Goal: Transaction & Acquisition: Purchase product/service

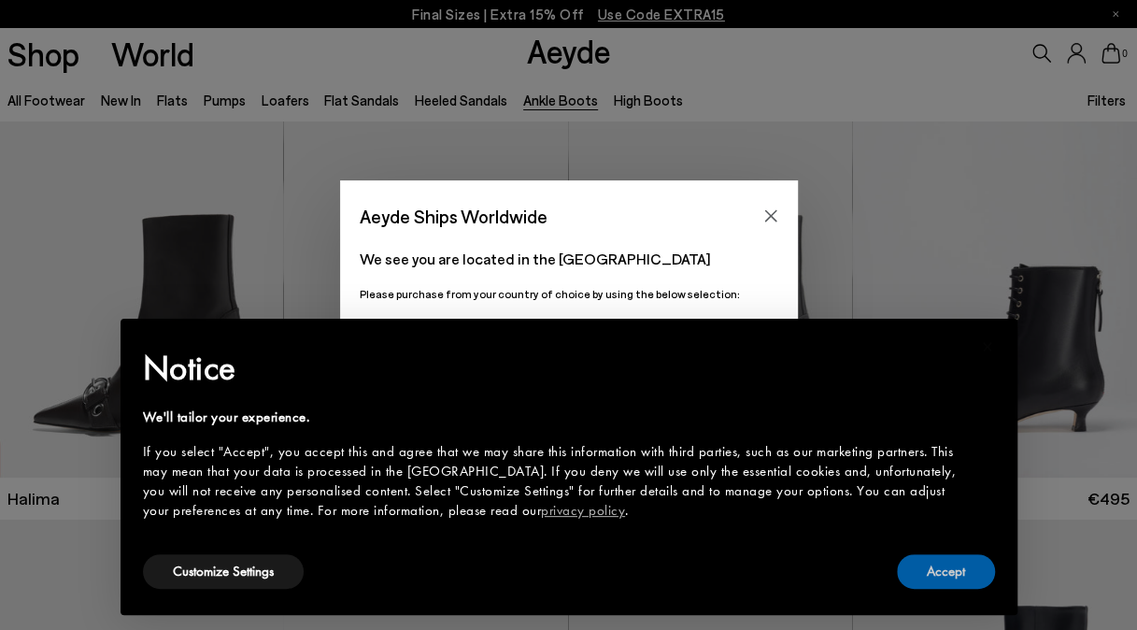
click at [923, 574] on button "Accept" at bounding box center [946, 571] width 98 height 35
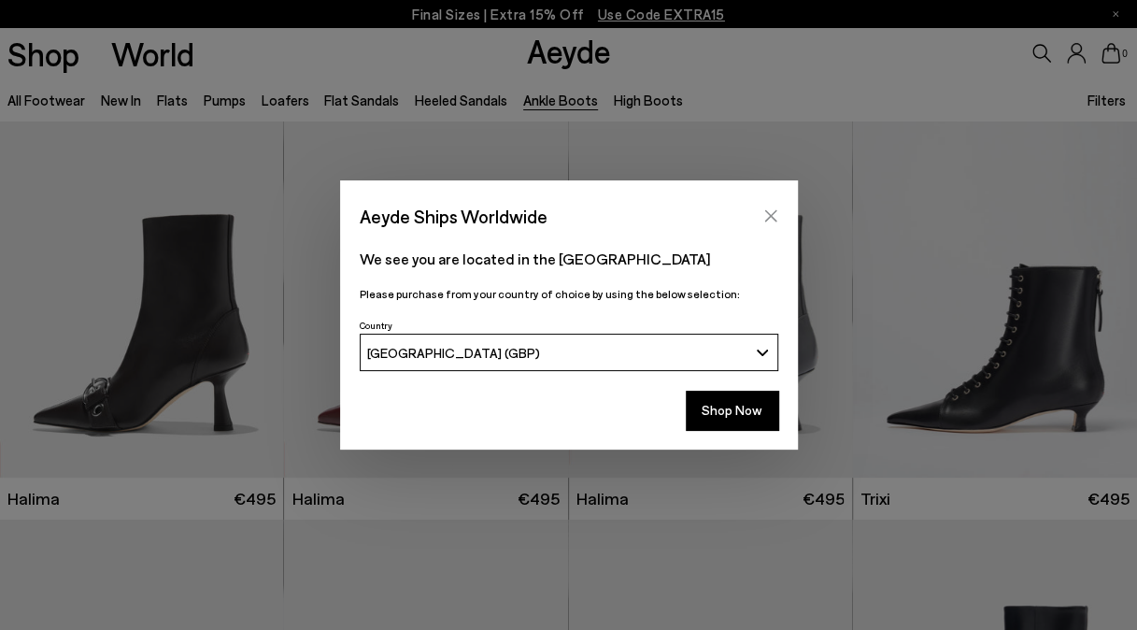
click at [769, 218] on icon "Close" at bounding box center [770, 216] width 12 height 12
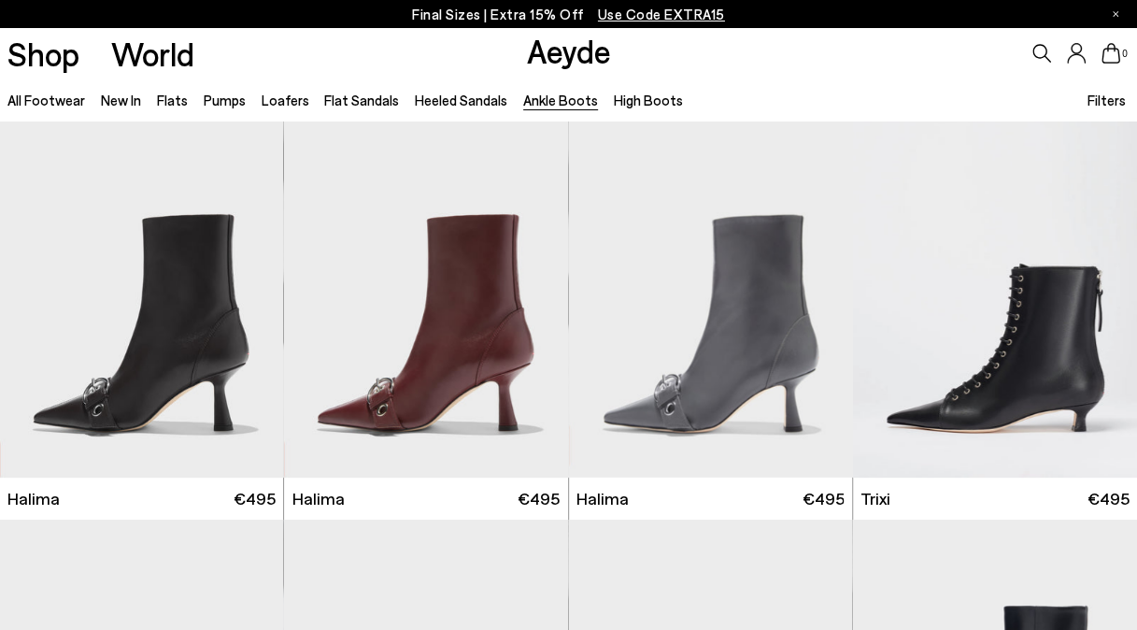
click at [1097, 101] on span "Filters" at bounding box center [1105, 100] width 38 height 17
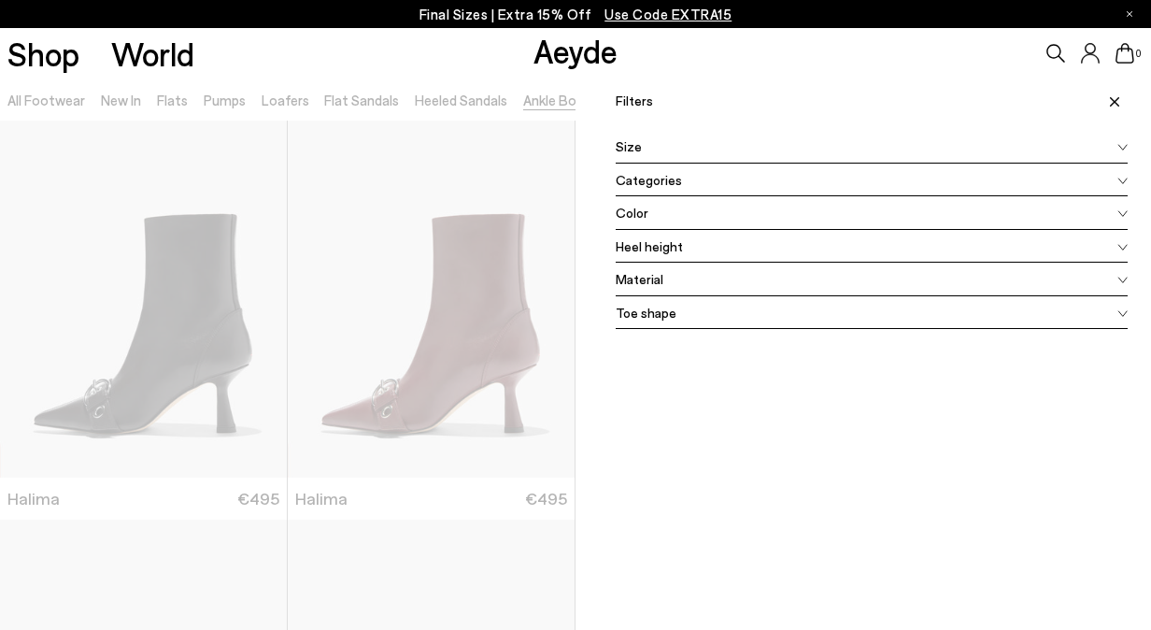
click at [869, 217] on div "Color" at bounding box center [872, 213] width 512 height 34
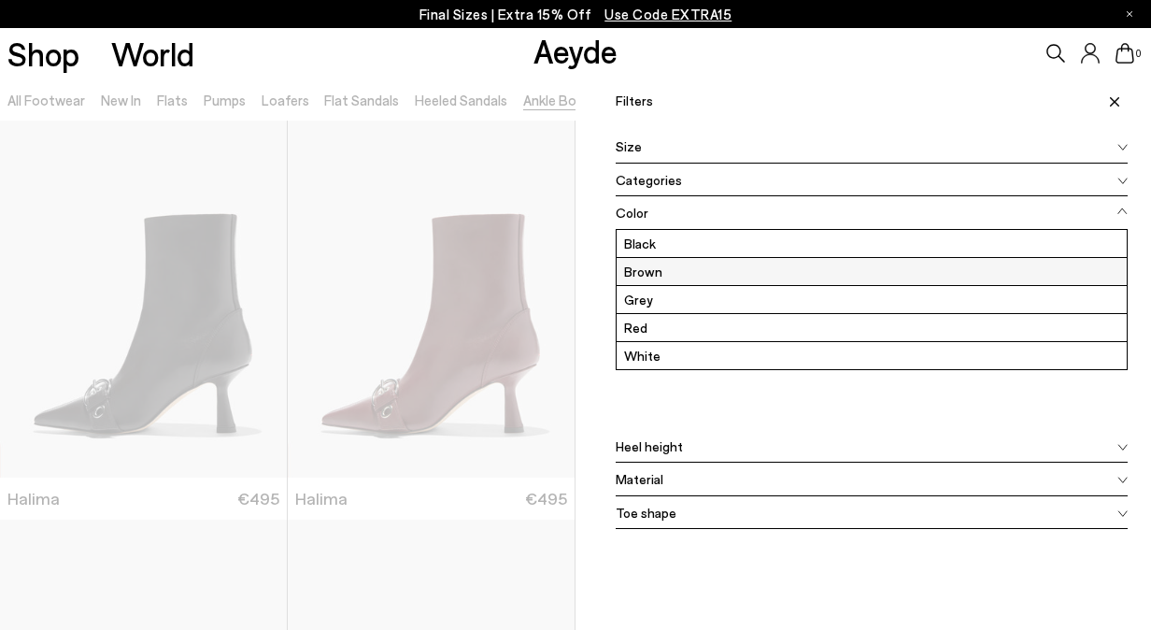
click at [800, 276] on label "Brown" at bounding box center [871, 271] width 510 height 27
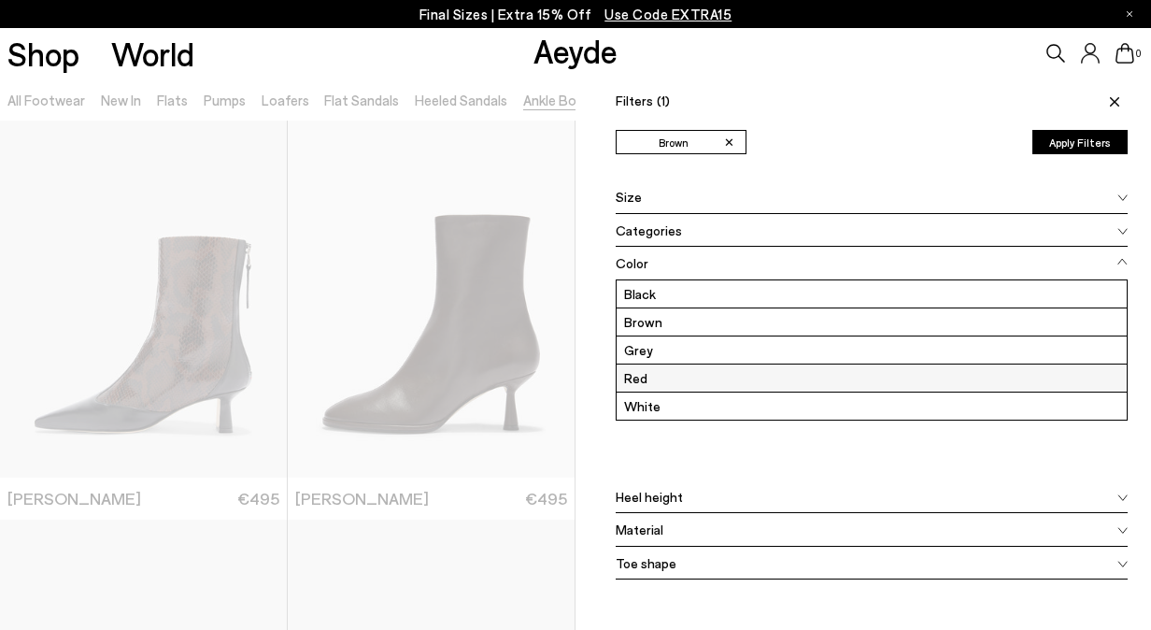
click at [729, 376] on label "Red" at bounding box center [871, 377] width 510 height 27
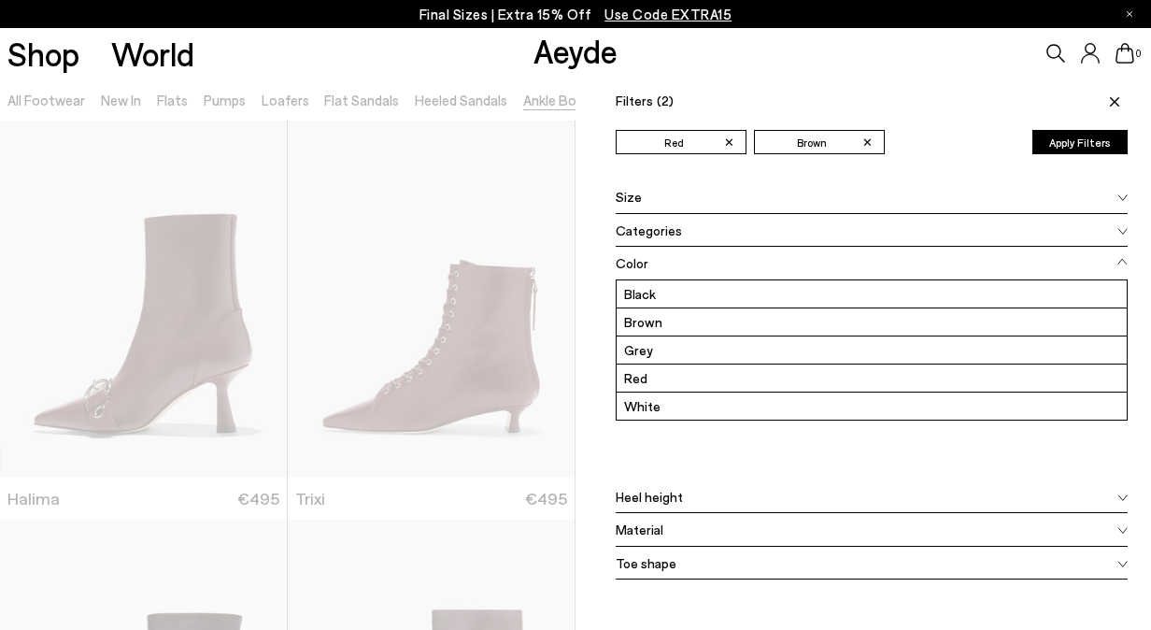
click at [1110, 105] on icon at bounding box center [1114, 101] width 9 height 9
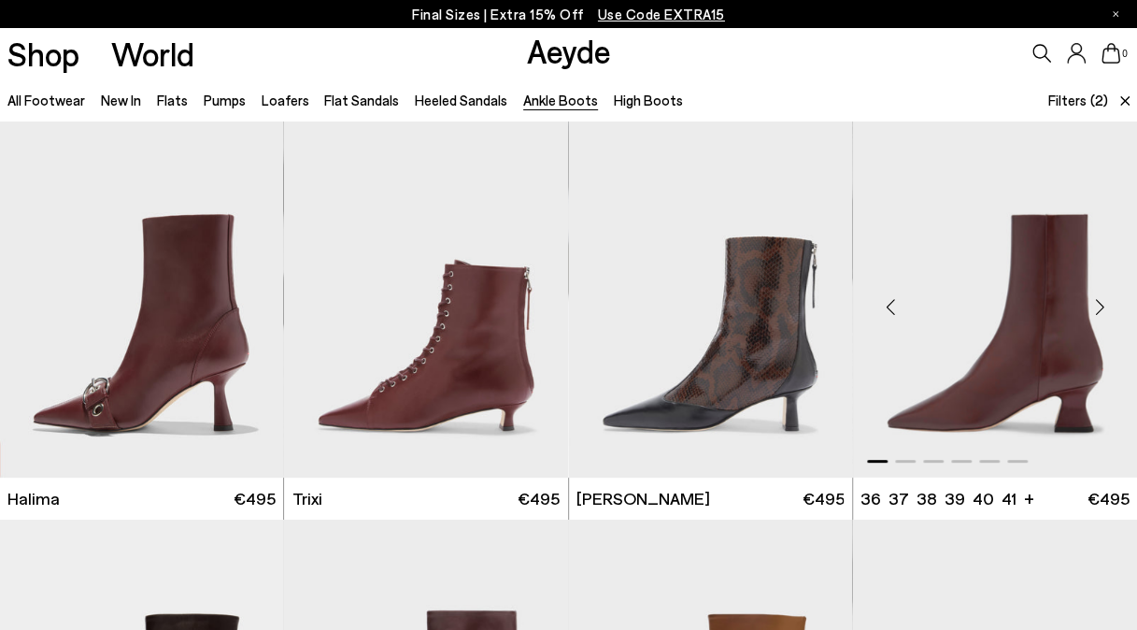
click at [1100, 310] on div "Next slide" at bounding box center [1099, 306] width 56 height 56
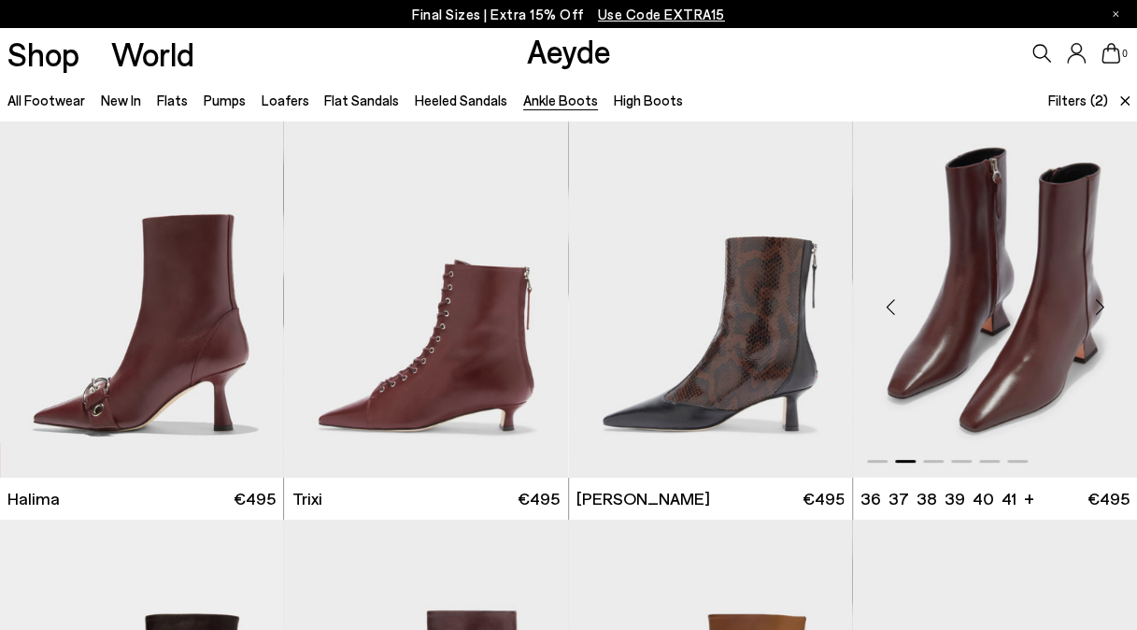
click at [1100, 310] on div "Next slide" at bounding box center [1099, 306] width 56 height 56
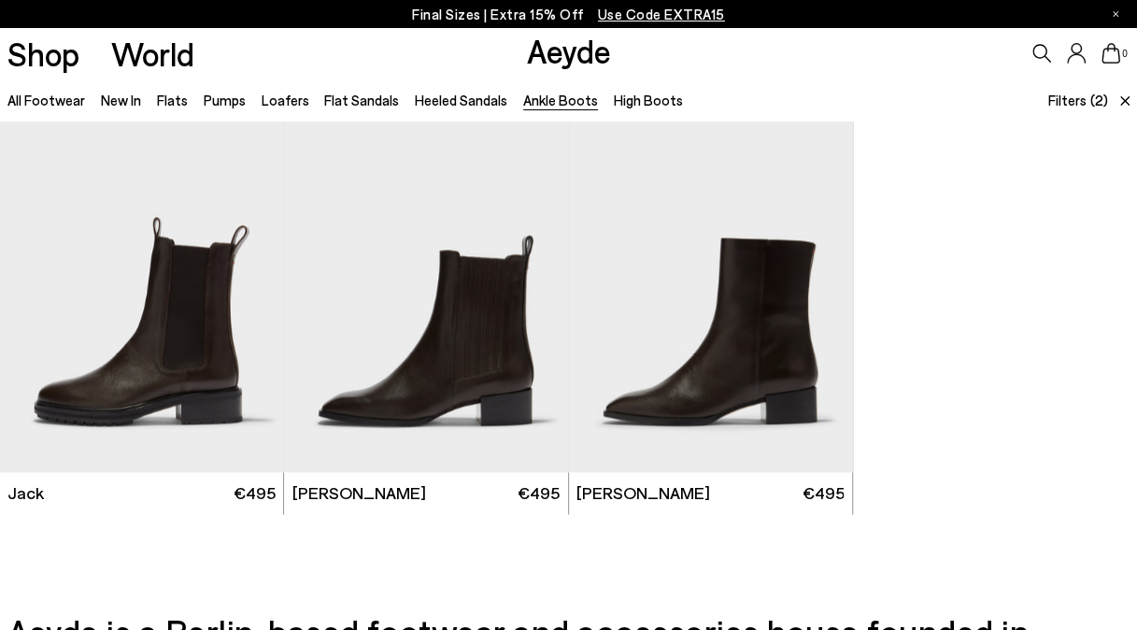
scroll to position [1201, 0]
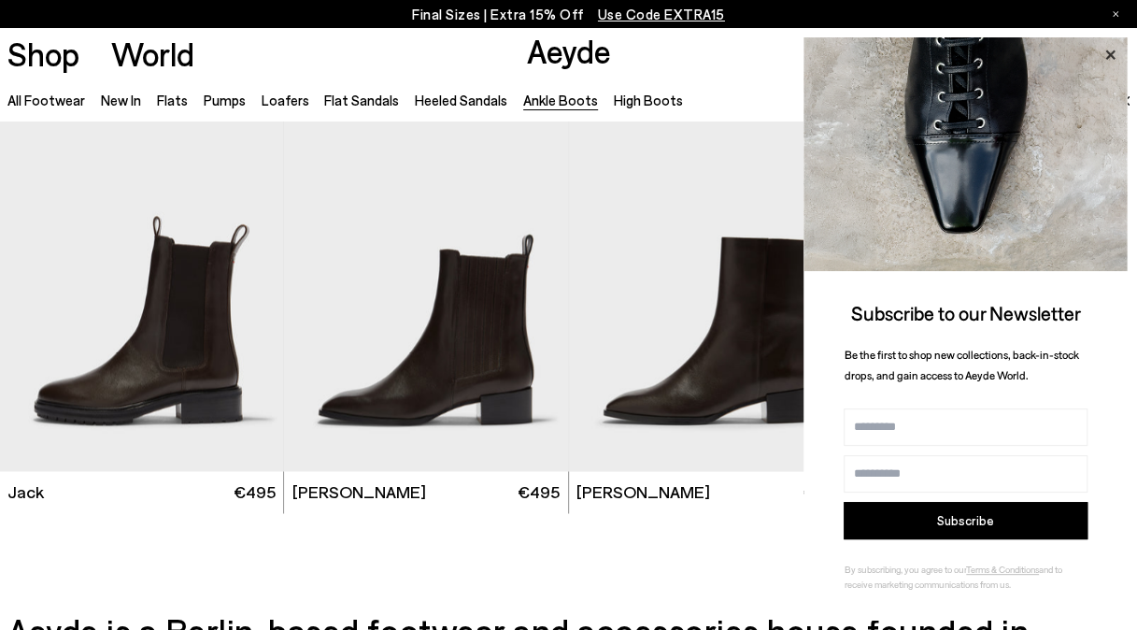
click at [1110, 54] on icon at bounding box center [1109, 54] width 9 height 9
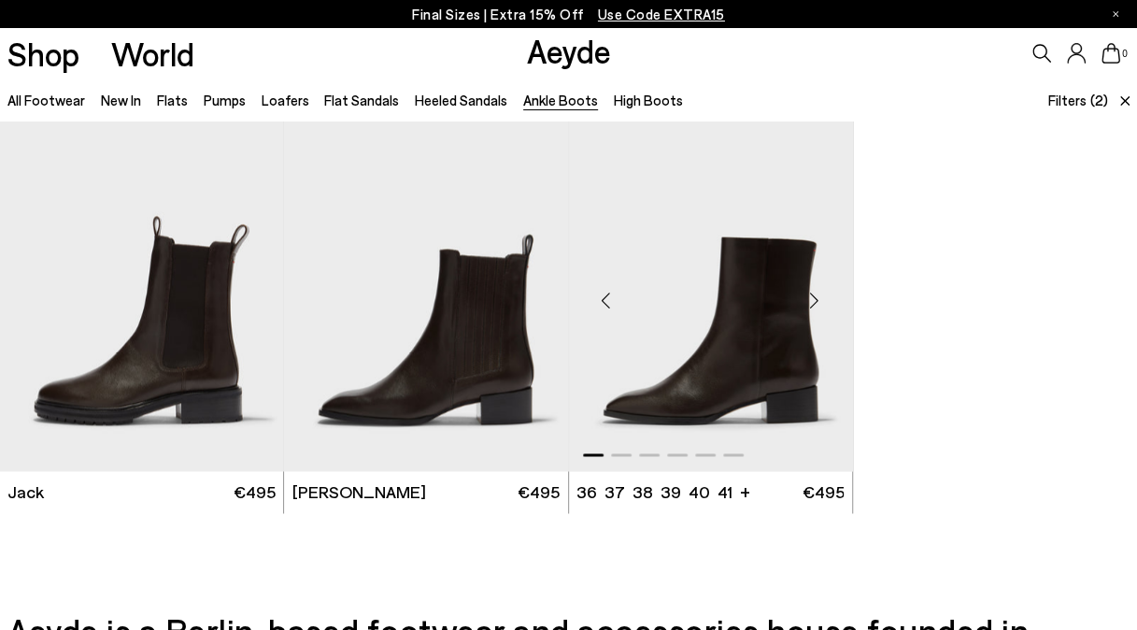
click at [818, 311] on div "Next slide" at bounding box center [814, 300] width 56 height 56
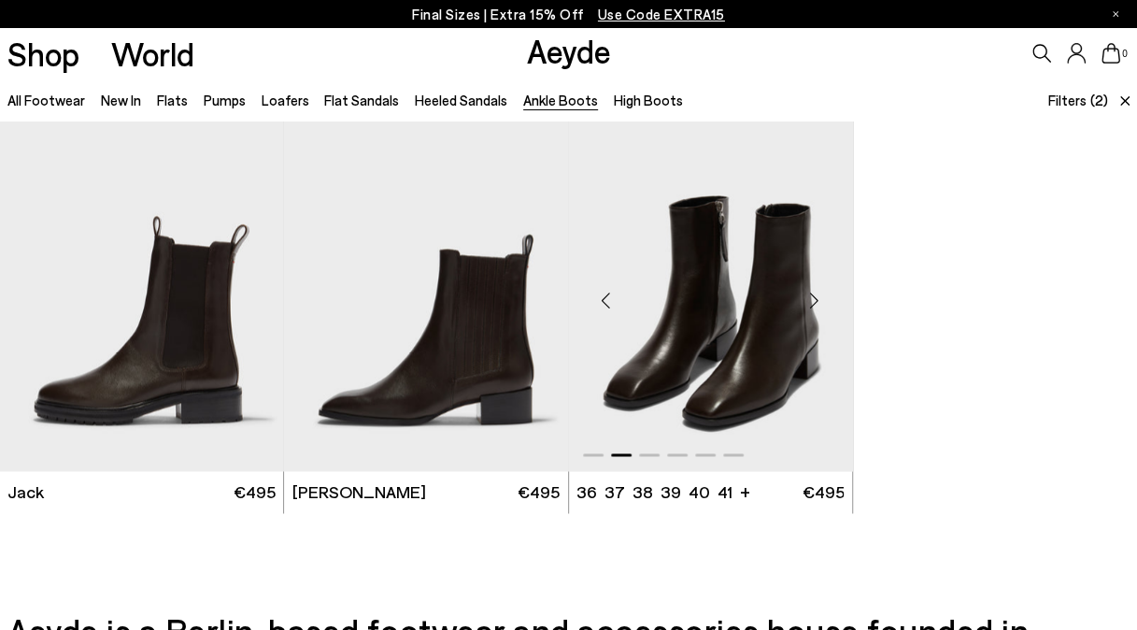
click at [818, 311] on div "Next slide" at bounding box center [814, 300] width 56 height 56
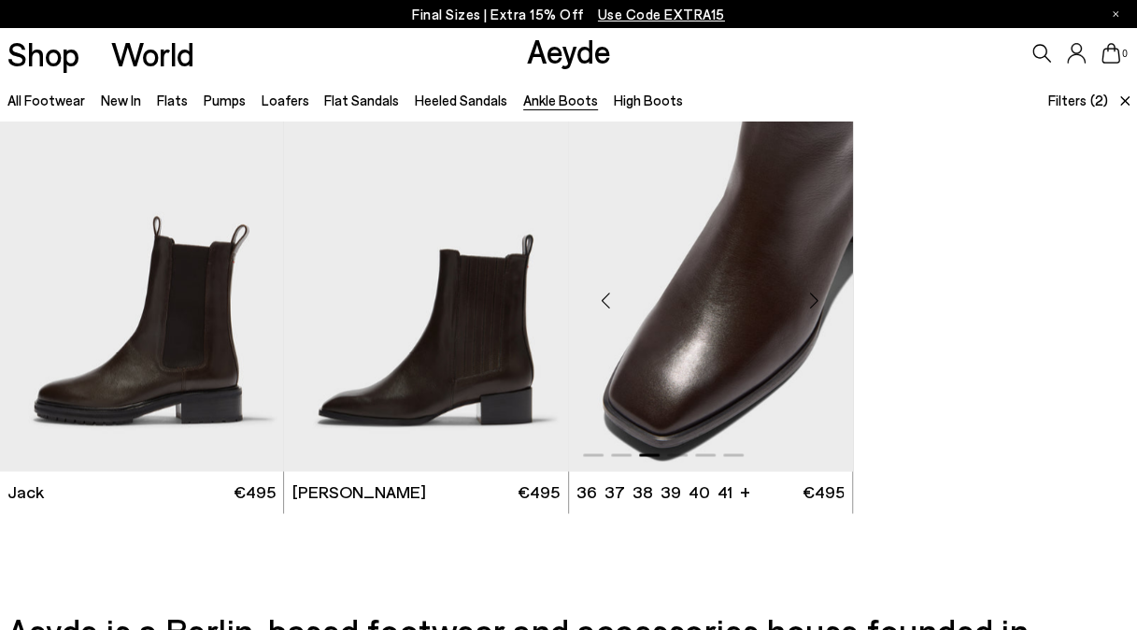
click at [818, 311] on div "Next slide" at bounding box center [814, 300] width 56 height 56
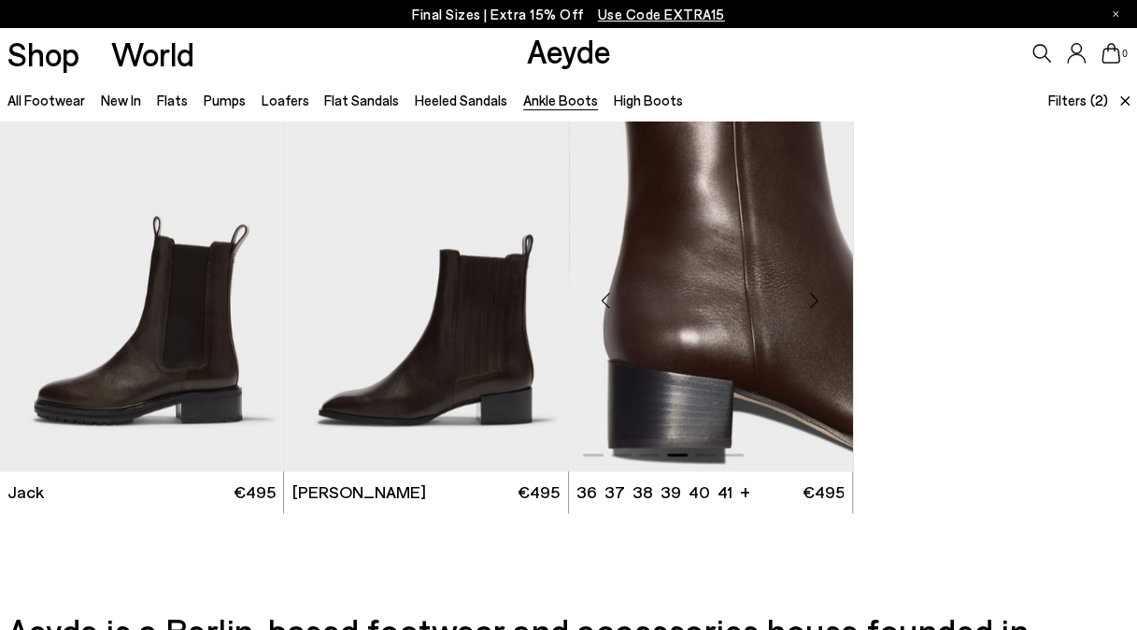
click at [818, 311] on div "Next slide" at bounding box center [814, 300] width 56 height 56
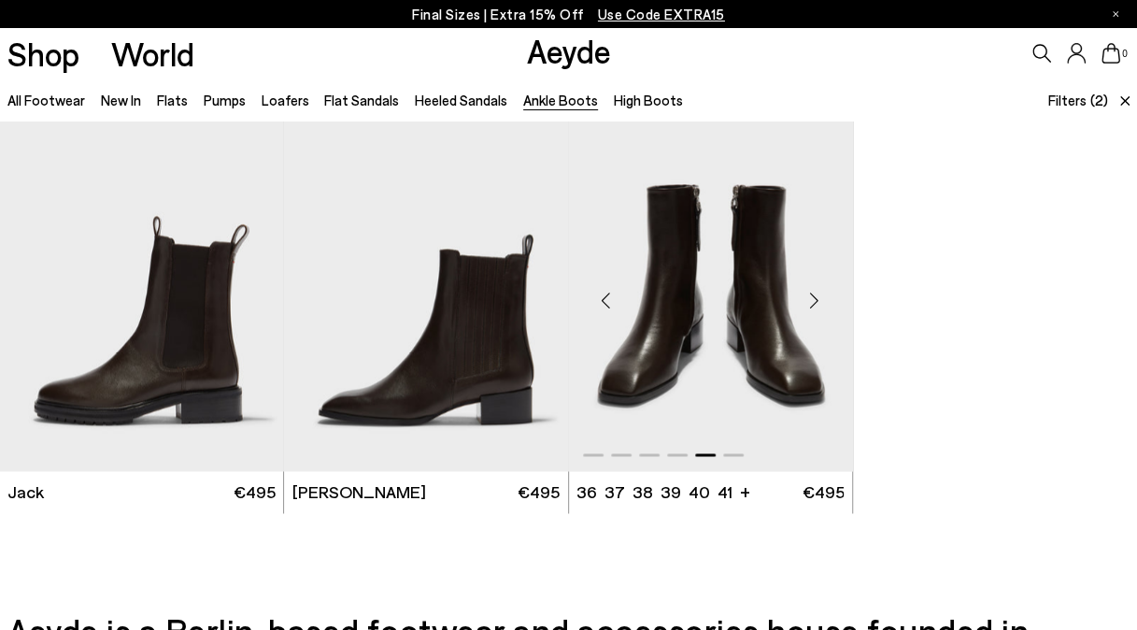
click at [687, 353] on img "5 / 6" at bounding box center [711, 293] width 284 height 356
click at [92, 372] on img "1 / 6" at bounding box center [142, 293] width 284 height 356
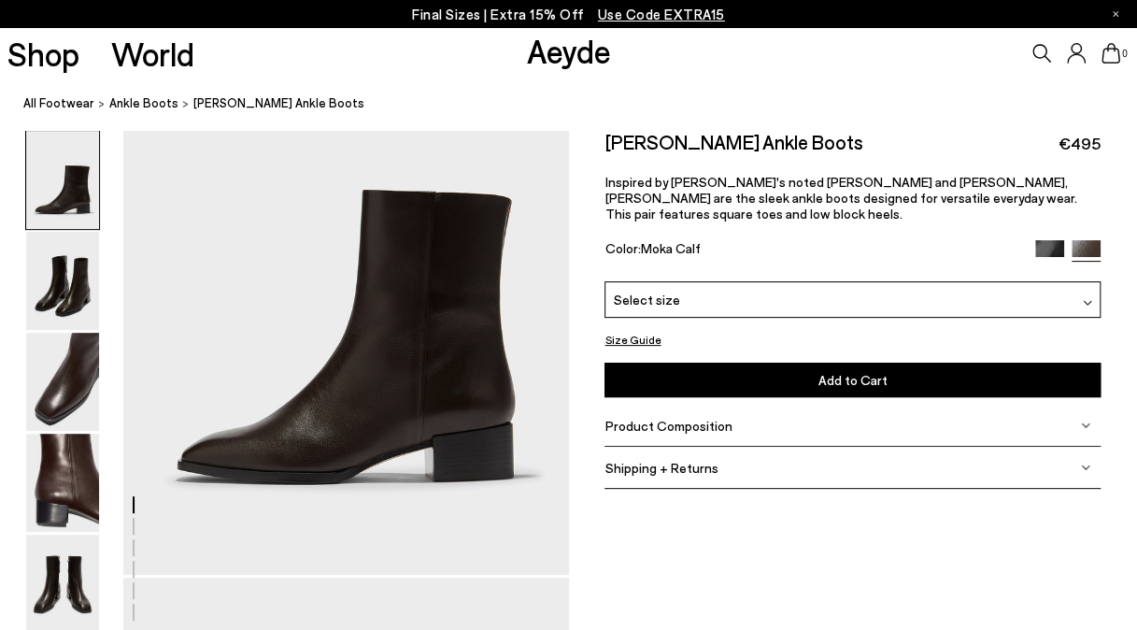
scroll to position [151, 0]
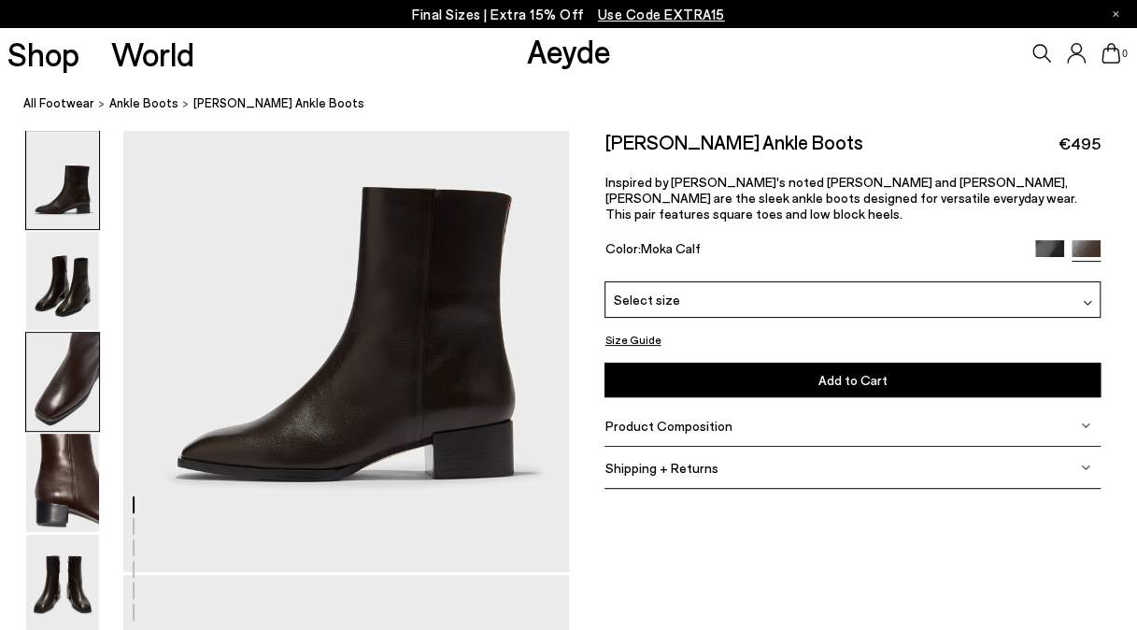
click at [50, 372] on img at bounding box center [62, 382] width 73 height 98
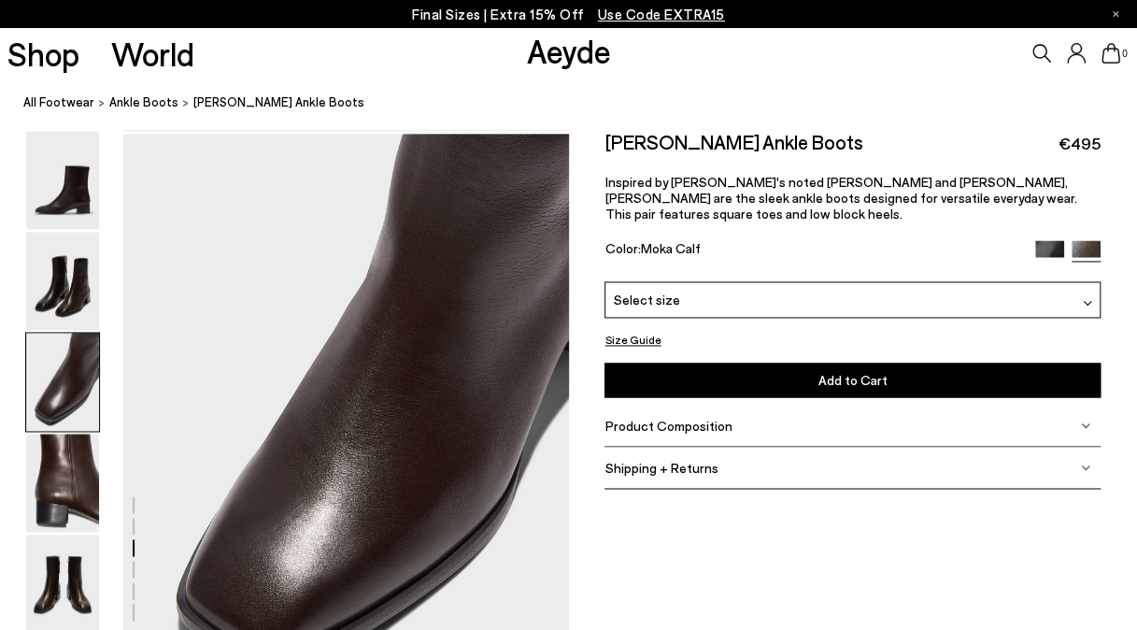
scroll to position [1194, 0]
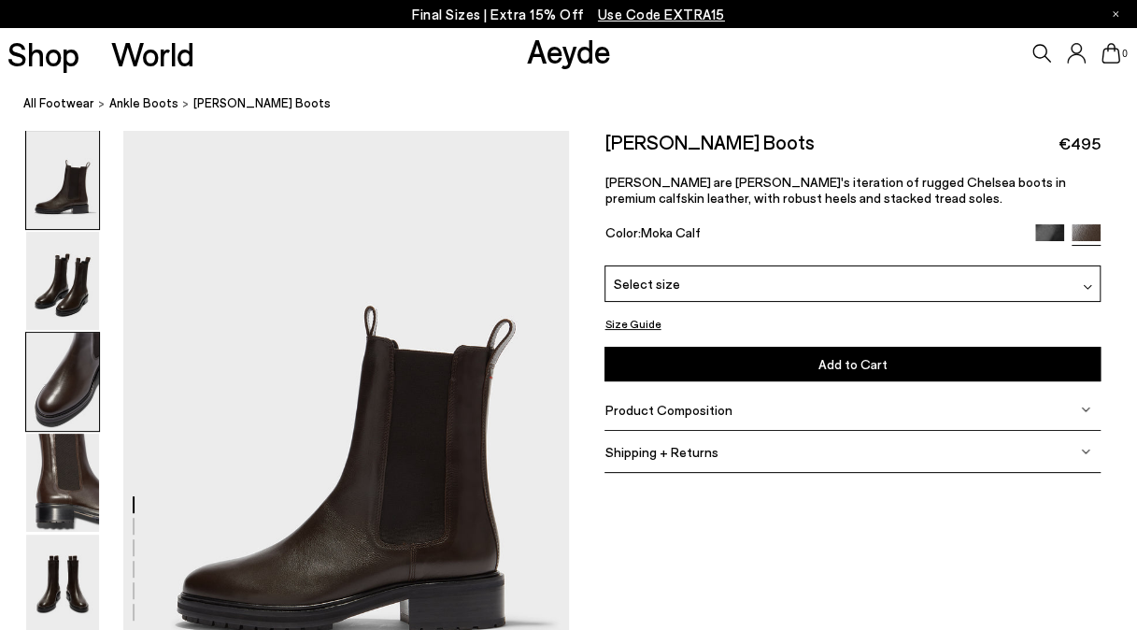
click at [80, 373] on img at bounding box center [62, 382] width 73 height 98
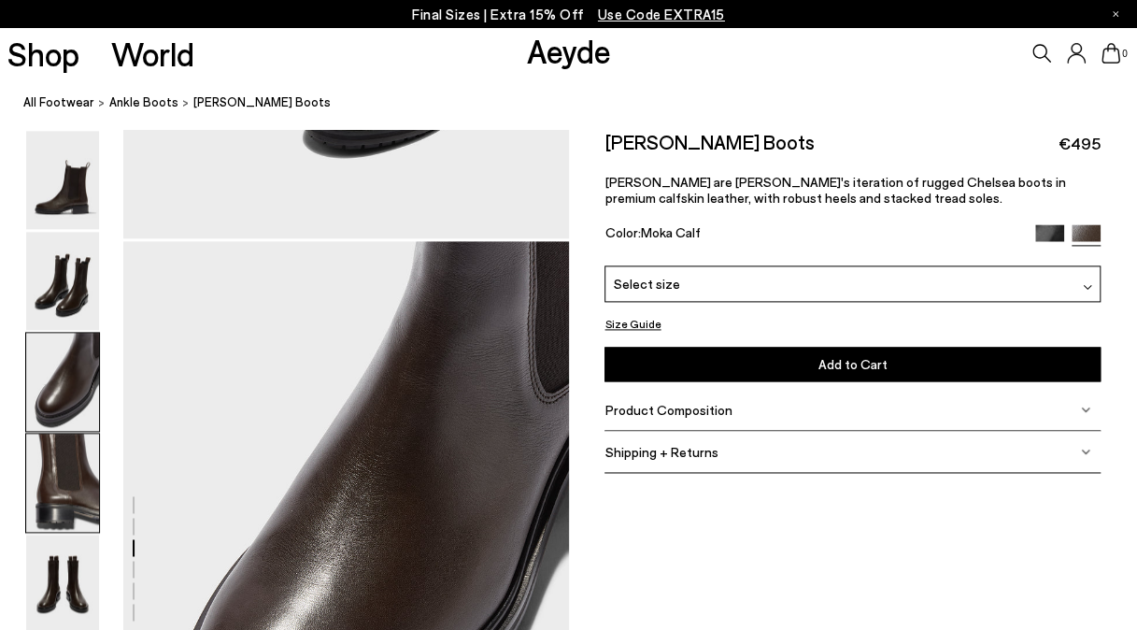
scroll to position [1194, 0]
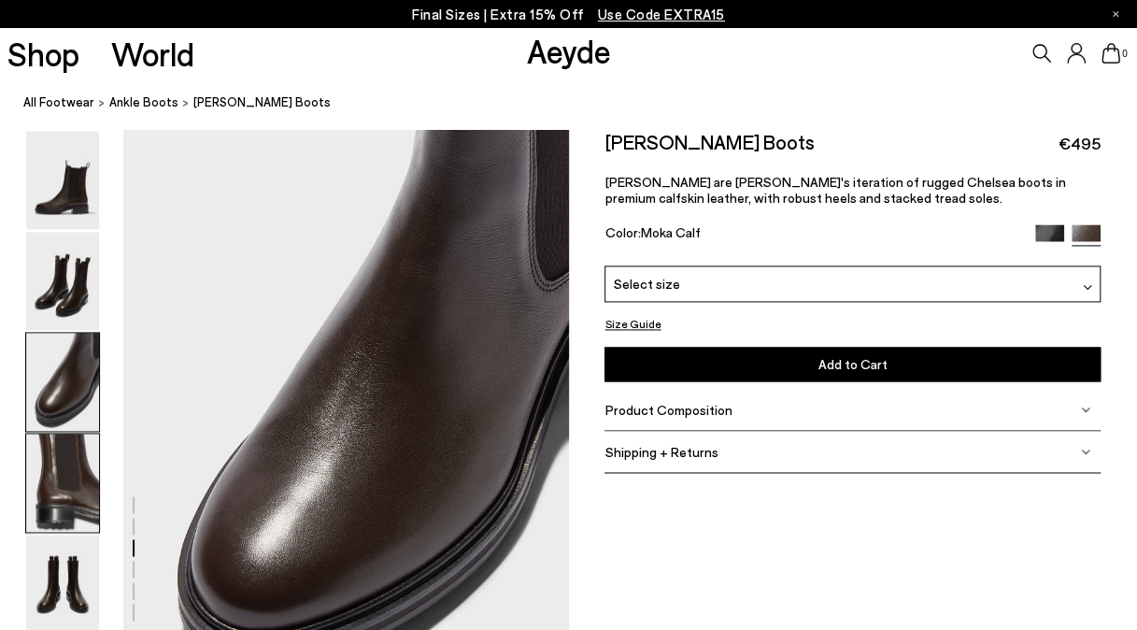
click at [39, 486] on img at bounding box center [62, 482] width 73 height 98
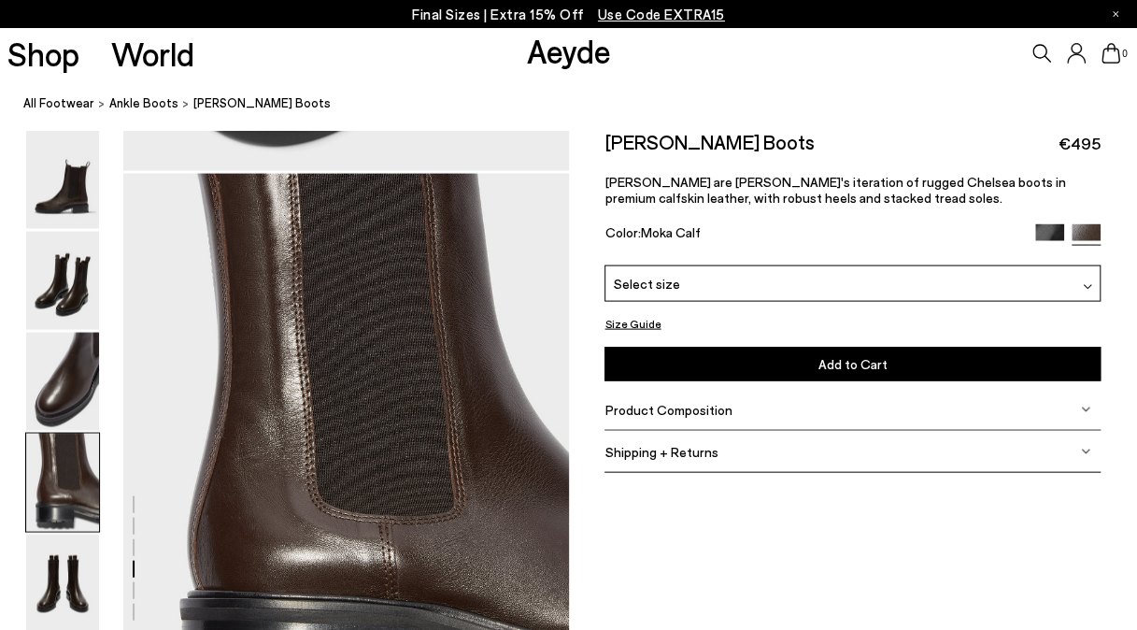
scroll to position [1790, 0]
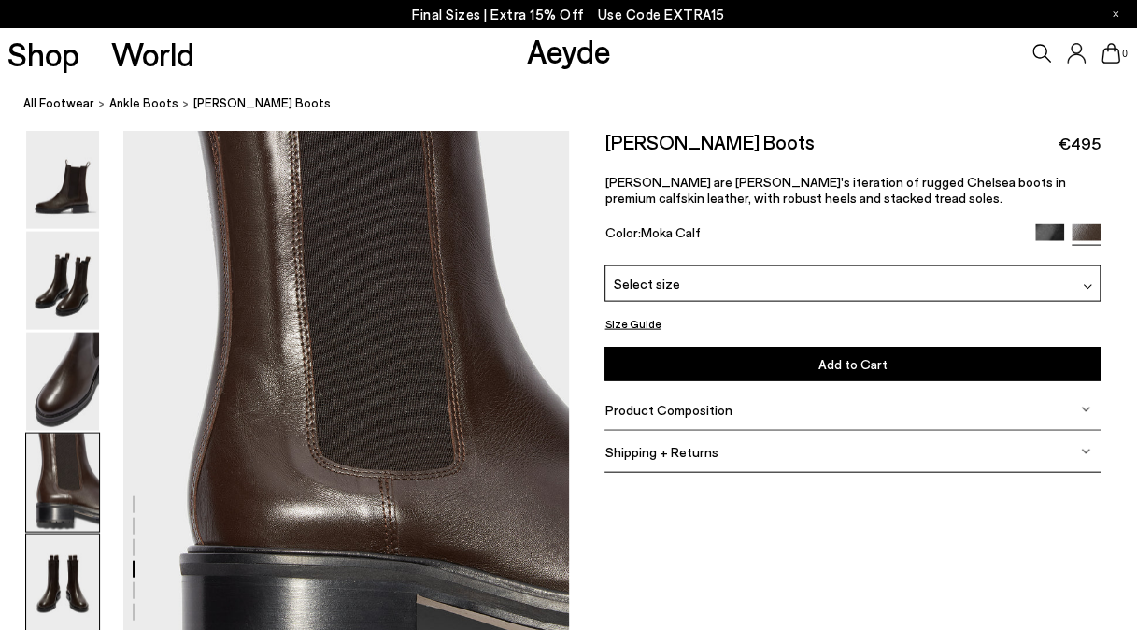
click at [39, 564] on img at bounding box center [62, 583] width 73 height 98
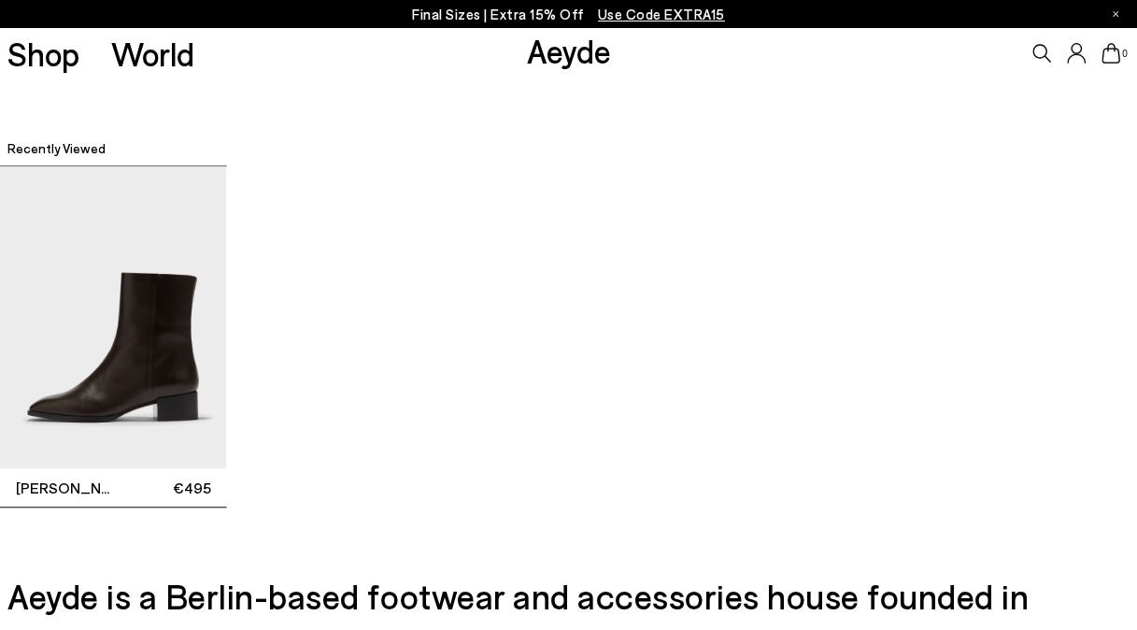
scroll to position [4153, 0]
